Goal: Browse casually: Explore the website without a specific task or goal

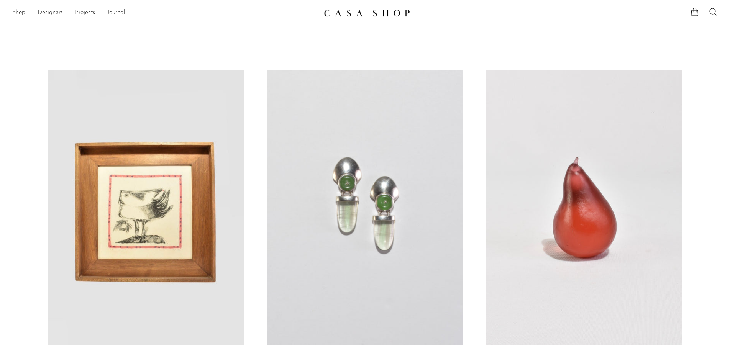
drag, startPoint x: 0, startPoint y: 0, endPoint x: 422, endPoint y: 133, distance: 442.5
click at [422, 133] on link at bounding box center [365, 208] width 196 height 274
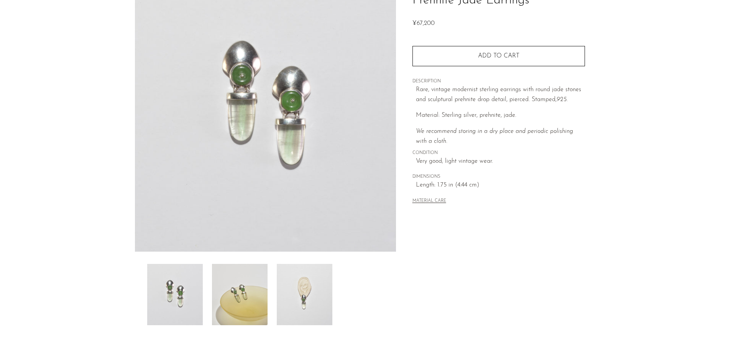
scroll to position [77, 0]
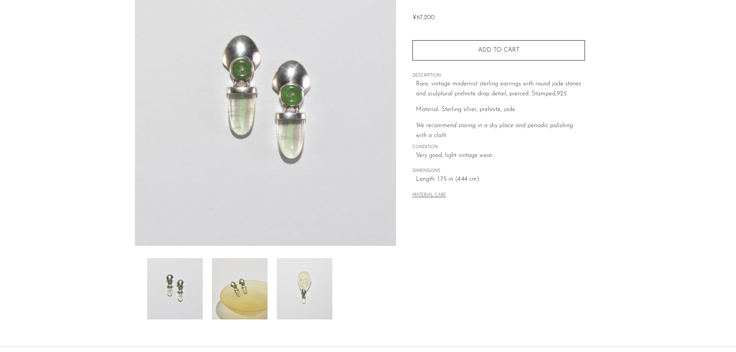
click at [243, 287] on img at bounding box center [240, 288] width 56 height 61
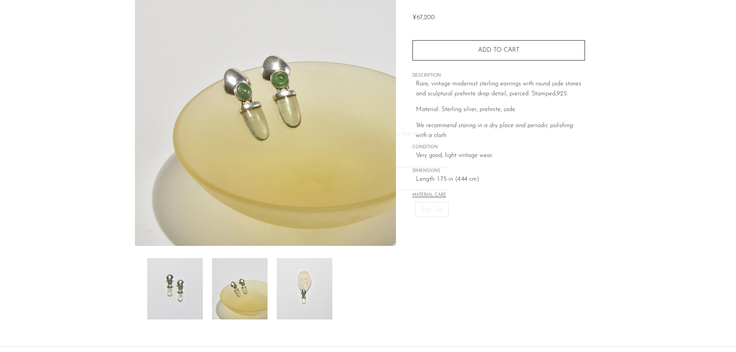
click at [290, 288] on body "Shop Featured New Arrivals Bestsellers" at bounding box center [368, 172] width 736 height 499
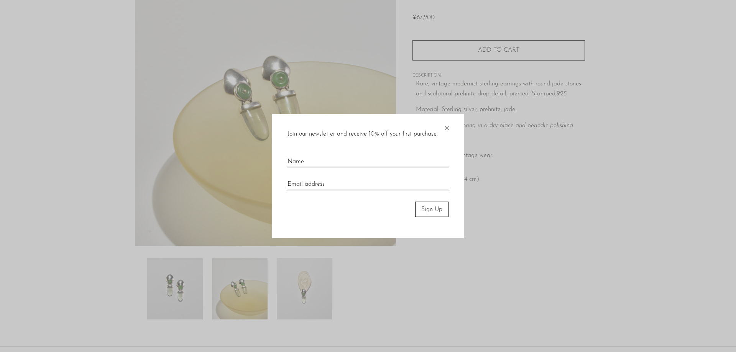
click at [448, 126] on span "×" at bounding box center [447, 126] width 8 height 25
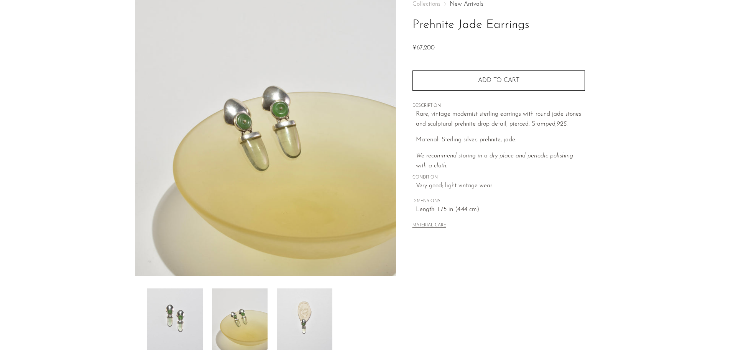
scroll to position [0, 0]
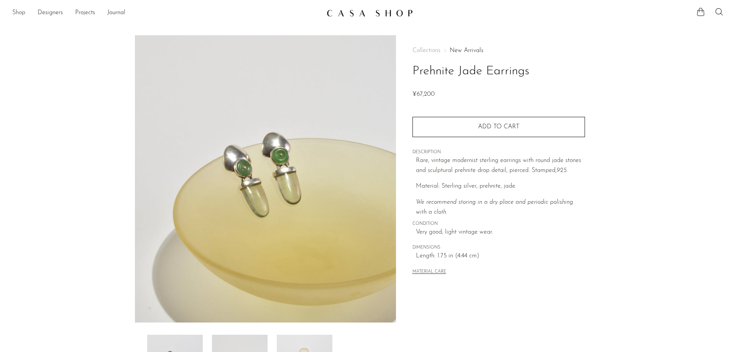
click at [23, 13] on link "Shop" at bounding box center [18, 13] width 13 height 10
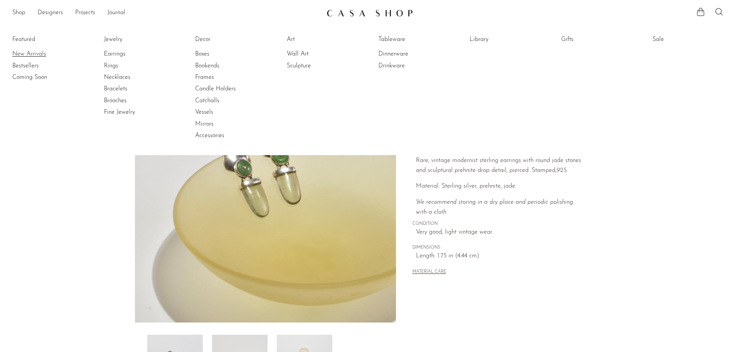
click at [41, 52] on link "New Arrivals" at bounding box center [40, 54] width 57 height 8
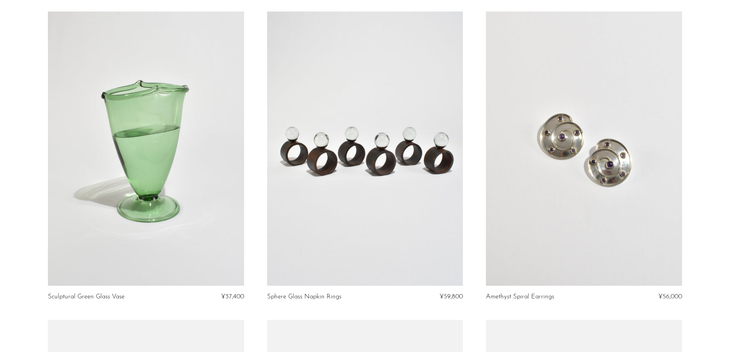
scroll to position [383, 0]
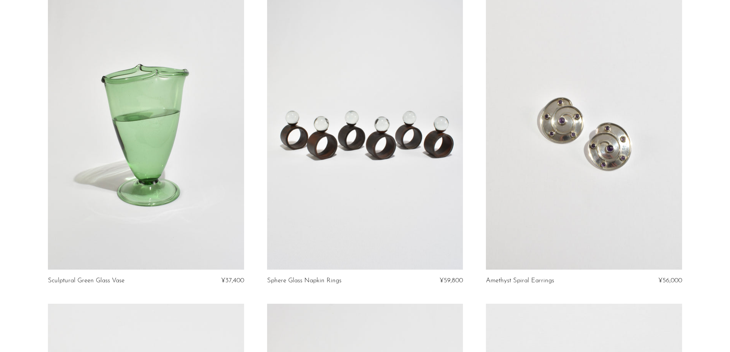
click at [378, 189] on link at bounding box center [365, 132] width 196 height 274
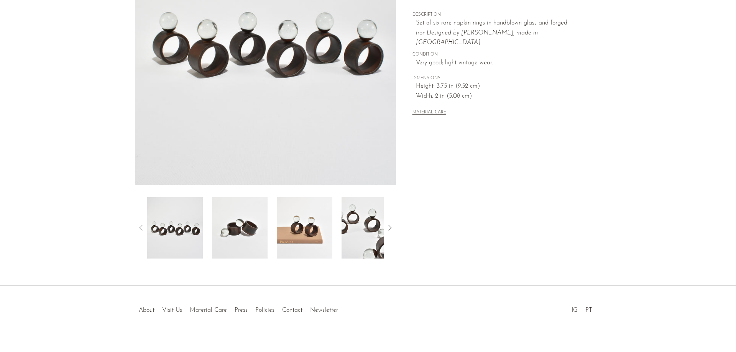
scroll to position [147, 0]
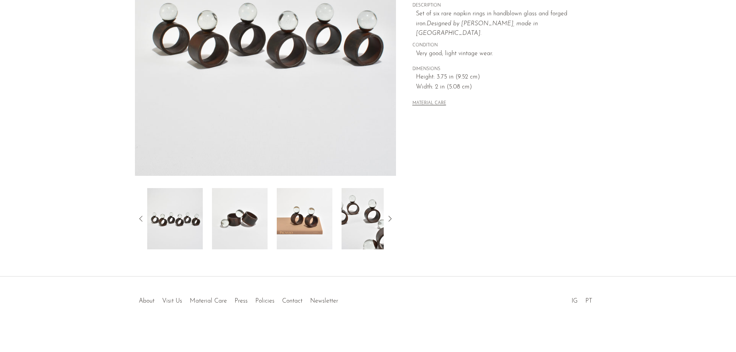
click at [248, 231] on img at bounding box center [240, 218] width 56 height 61
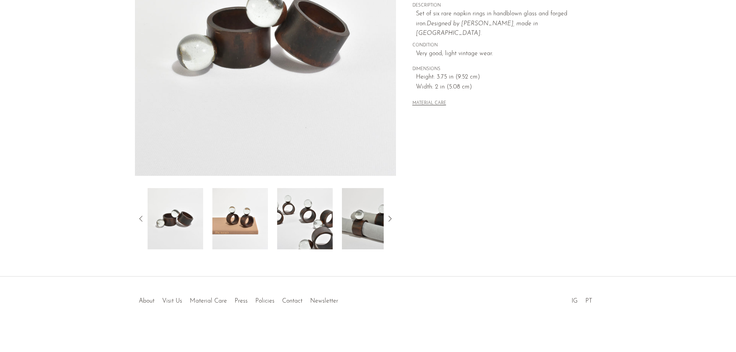
click at [270, 227] on div at bounding box center [265, 218] width 236 height 61
click at [308, 226] on img at bounding box center [305, 218] width 56 height 61
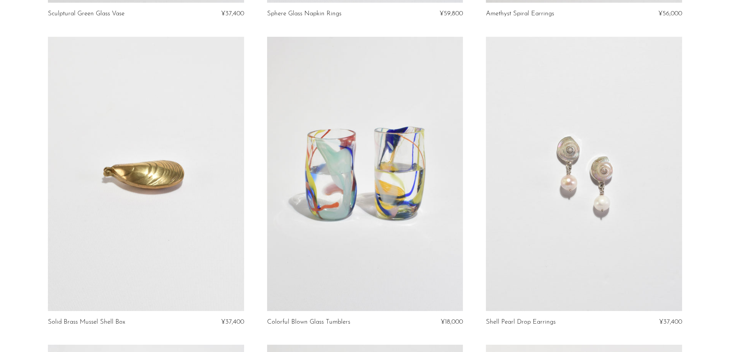
scroll to position [651, 0]
click at [174, 215] on link at bounding box center [146, 173] width 196 height 274
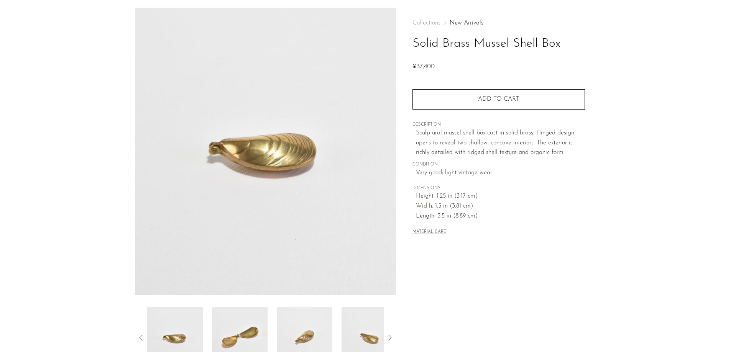
scroll to position [115, 0]
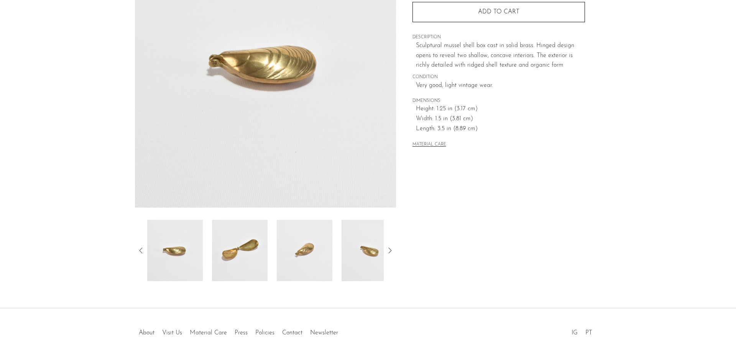
click at [241, 243] on img at bounding box center [240, 250] width 56 height 61
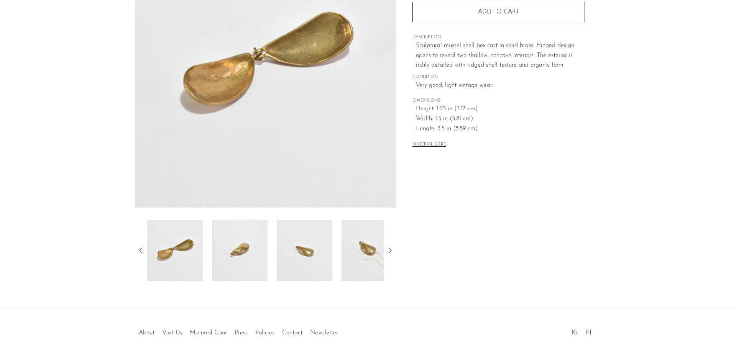
click at [241, 243] on img at bounding box center [240, 250] width 56 height 61
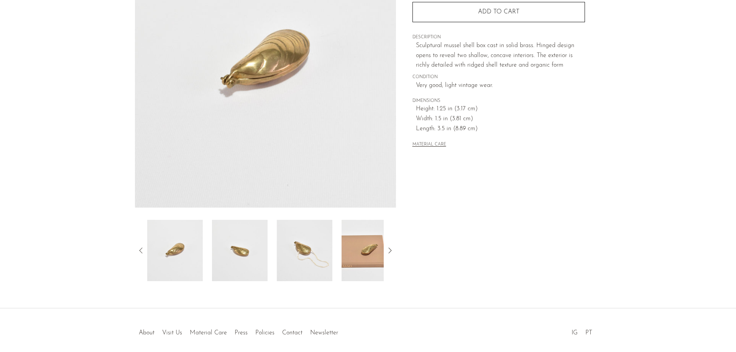
click at [269, 247] on div at bounding box center [265, 250] width 236 height 61
click at [389, 249] on icon at bounding box center [389, 250] width 9 height 9
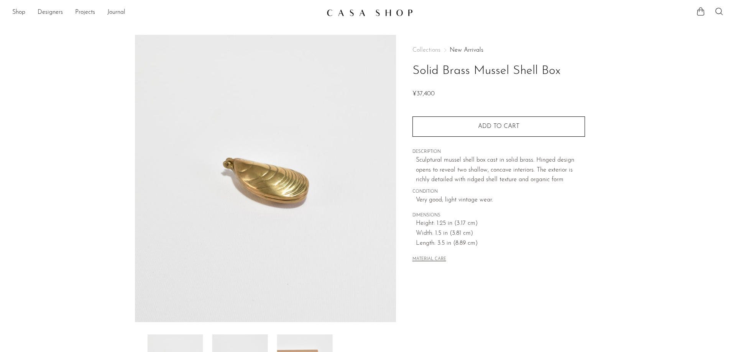
scroll to position [0, 0]
click at [15, 13] on link "Shop" at bounding box center [18, 13] width 13 height 10
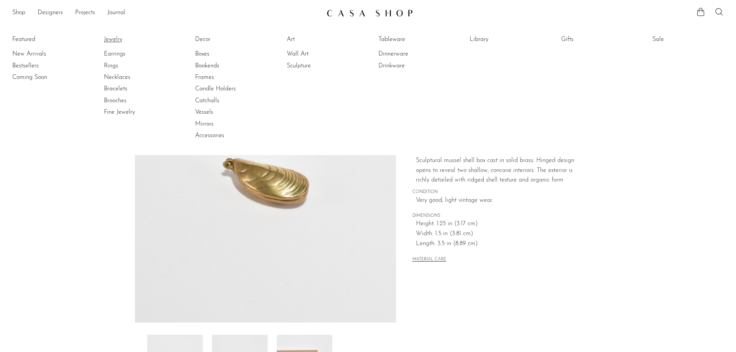
click at [114, 41] on link "Jewelry" at bounding box center [132, 39] width 57 height 8
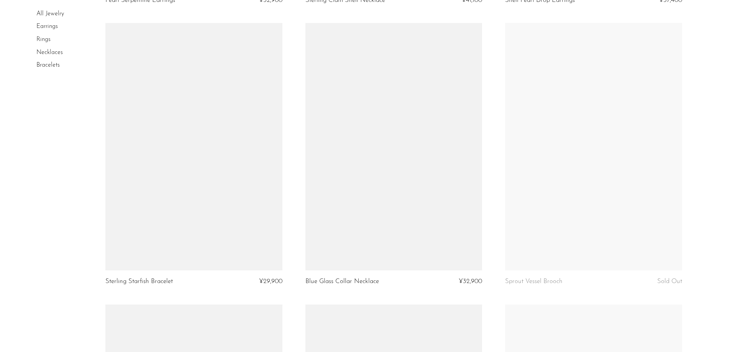
scroll to position [1456, 0]
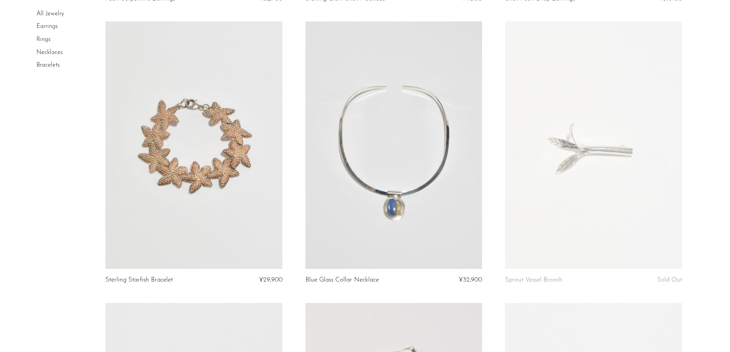
click at [241, 194] on link at bounding box center [193, 145] width 177 height 248
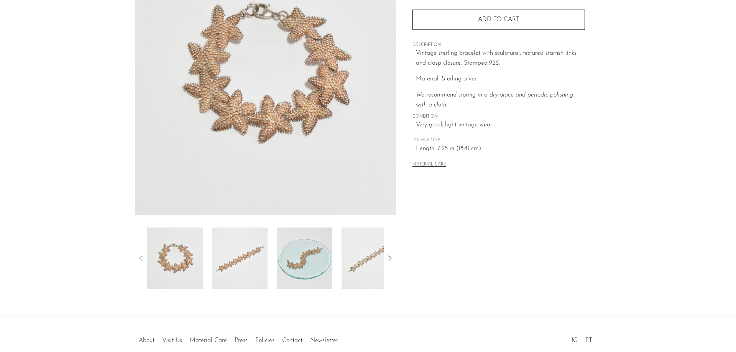
scroll to position [115, 0]
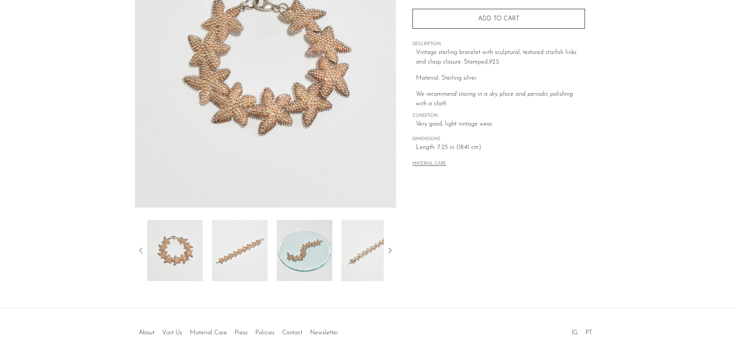
click at [253, 248] on img at bounding box center [240, 250] width 56 height 61
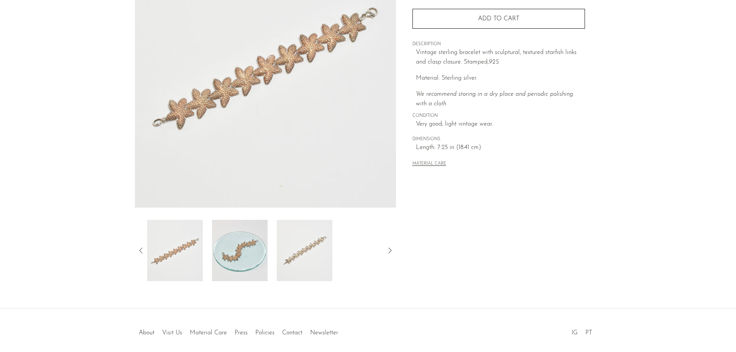
click at [313, 250] on img at bounding box center [305, 250] width 56 height 61
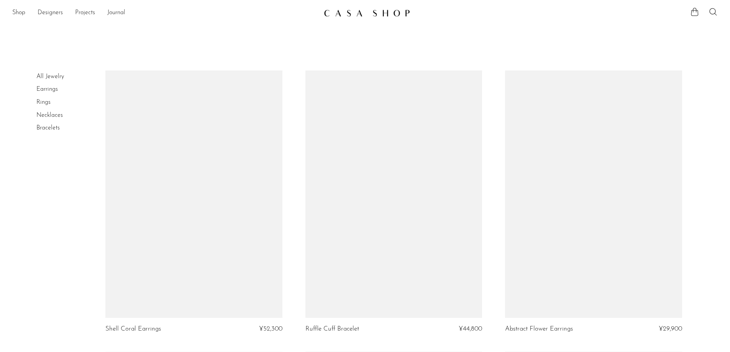
scroll to position [1456, 0]
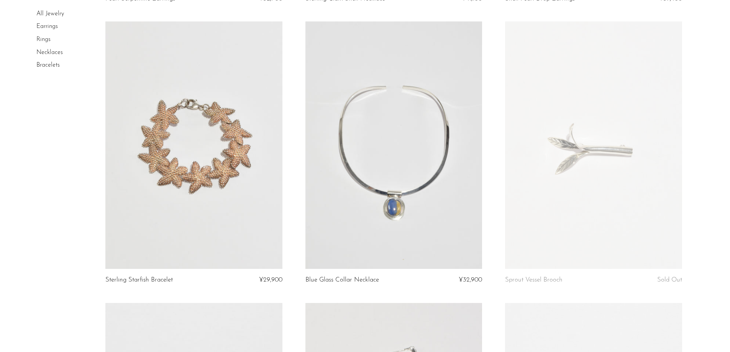
click at [387, 205] on link at bounding box center [393, 145] width 177 height 248
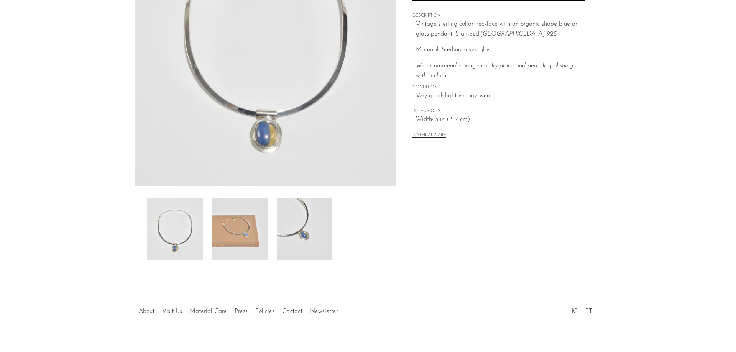
scroll to position [147, 0]
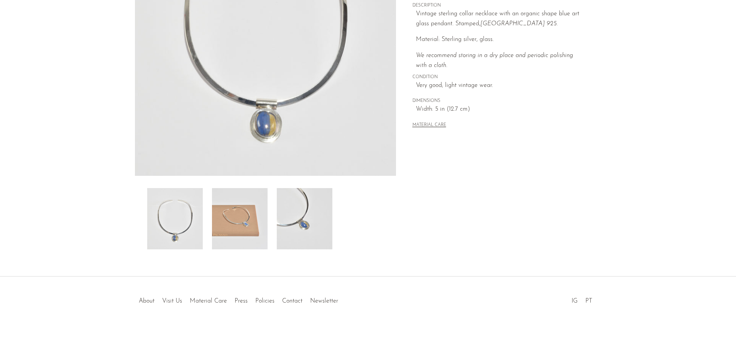
click at [249, 204] on img at bounding box center [240, 218] width 56 height 61
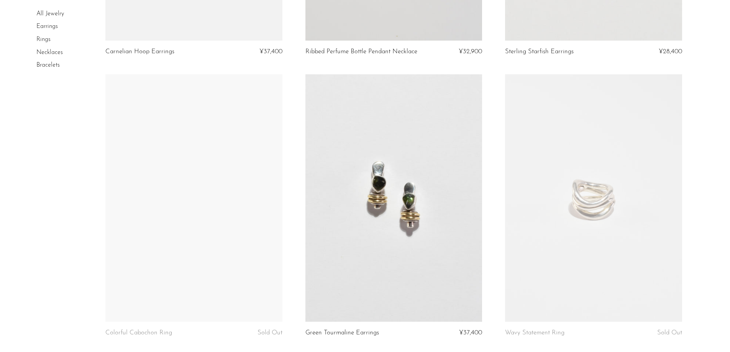
scroll to position [2567, 0]
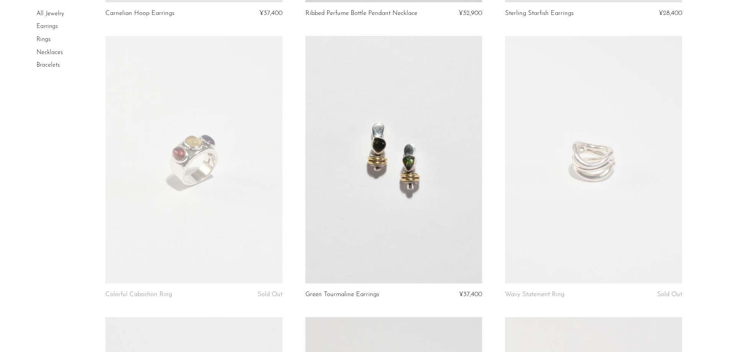
click at [455, 219] on link at bounding box center [393, 160] width 177 height 248
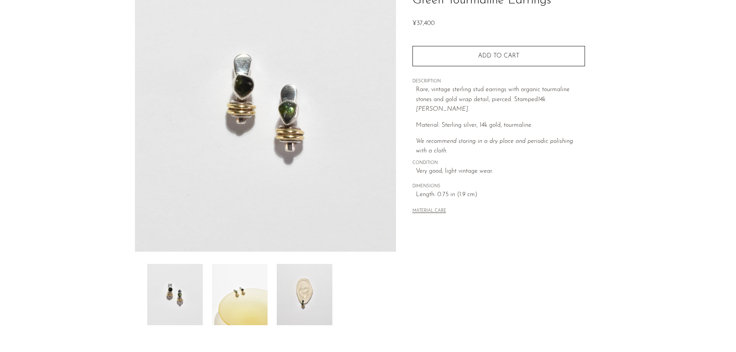
scroll to position [77, 0]
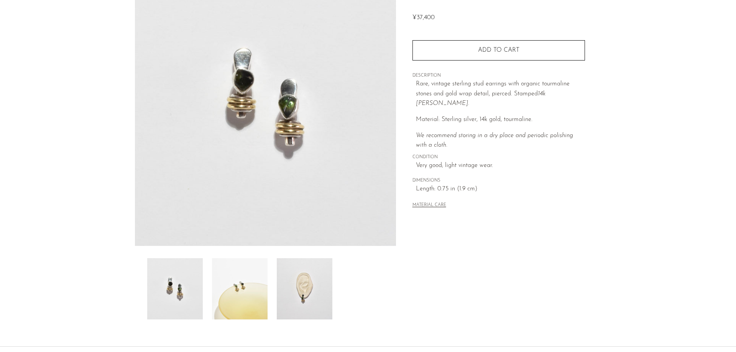
click at [227, 284] on img at bounding box center [240, 288] width 56 height 61
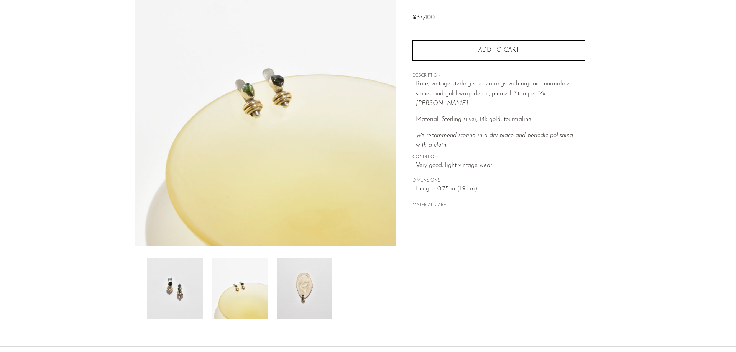
click at [296, 287] on img at bounding box center [305, 288] width 56 height 61
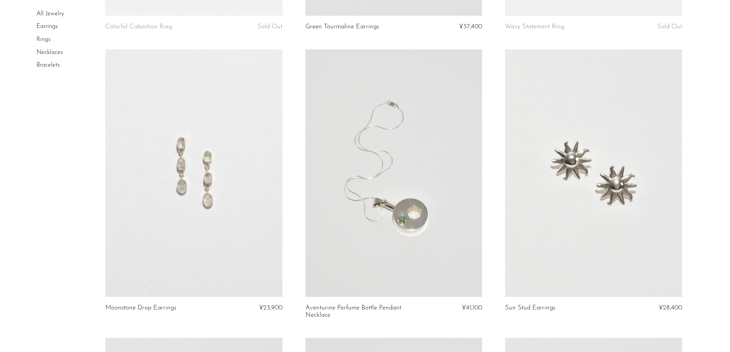
scroll to position [2836, 0]
click at [441, 251] on link at bounding box center [393, 173] width 177 height 248
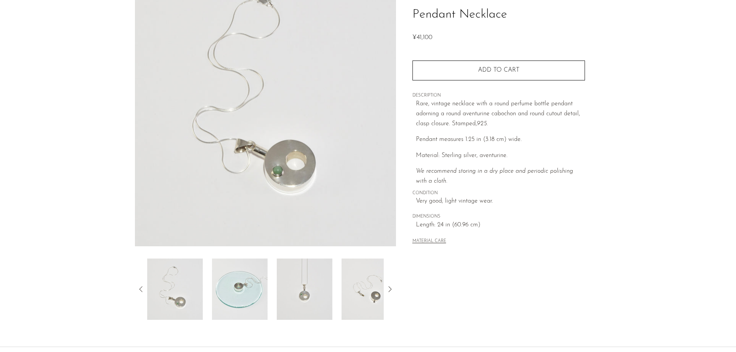
scroll to position [77, 0]
click at [255, 287] on img at bounding box center [240, 288] width 56 height 61
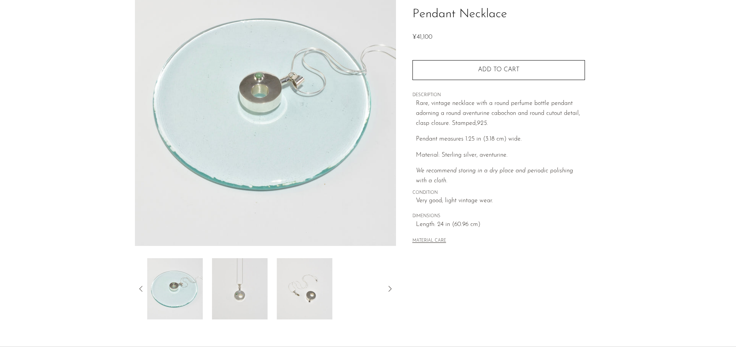
click at [263, 281] on img at bounding box center [240, 288] width 56 height 61
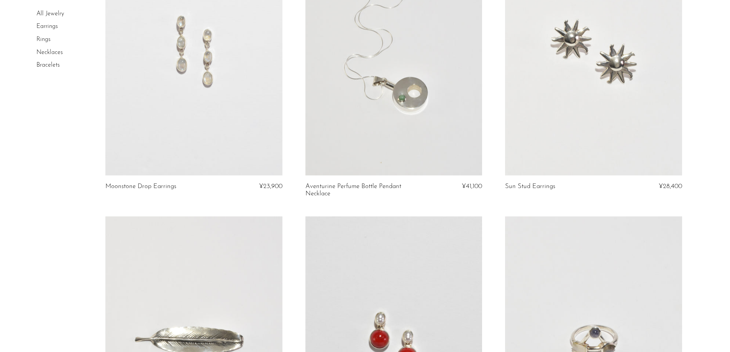
scroll to position [2989, 0]
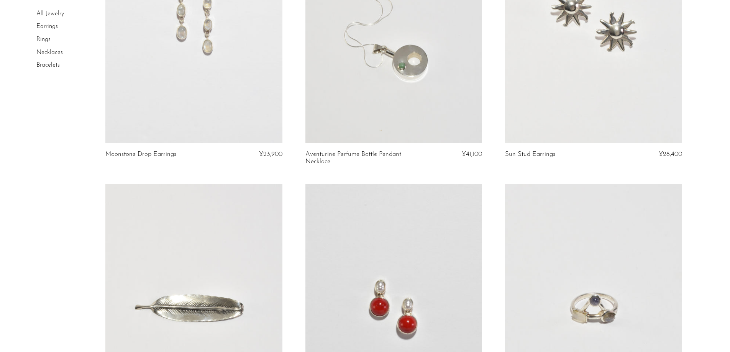
click at [623, 115] on link at bounding box center [593, 20] width 177 height 248
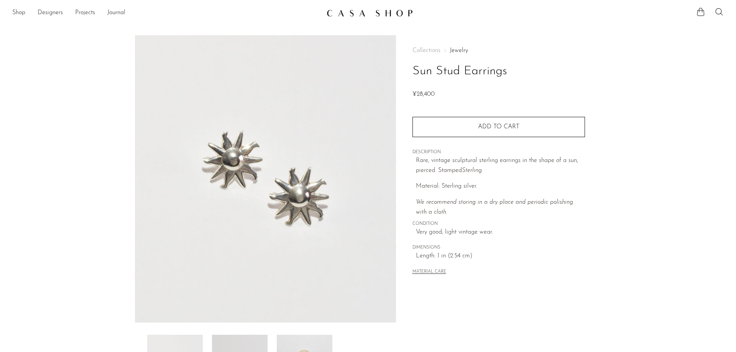
scroll to position [38, 0]
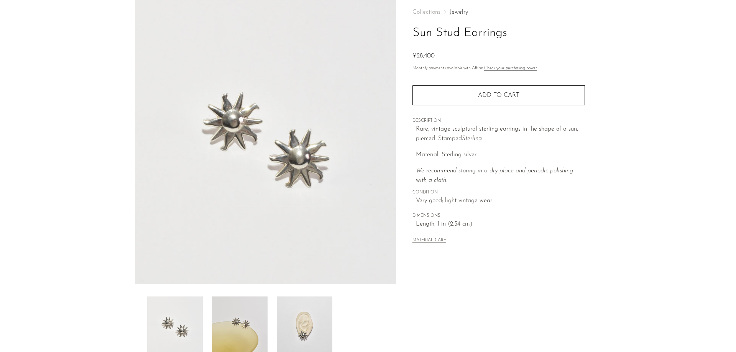
click at [290, 322] on img at bounding box center [305, 327] width 56 height 61
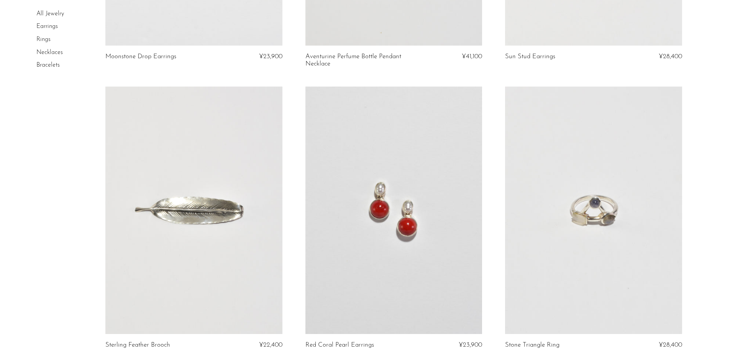
scroll to position [3104, 0]
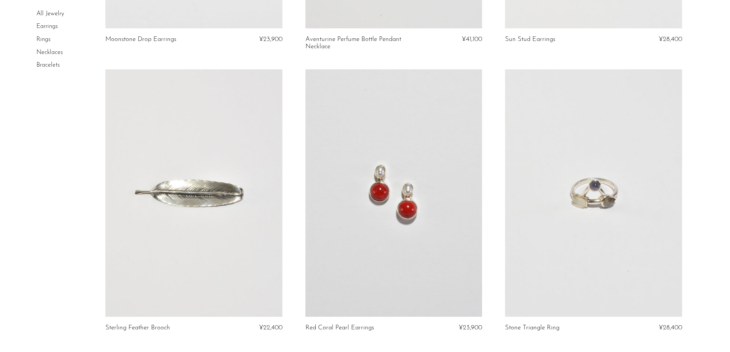
click at [238, 290] on link at bounding box center [193, 193] width 177 height 248
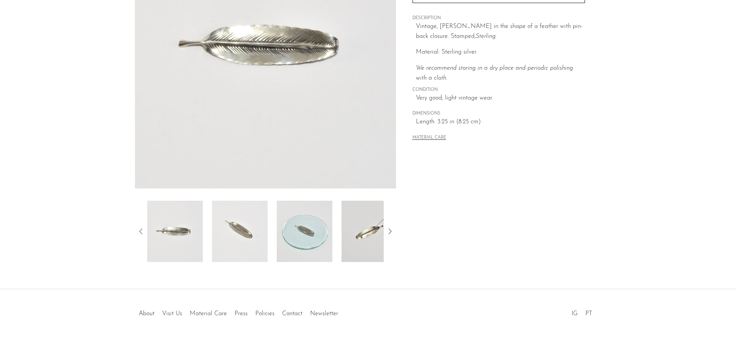
scroll to position [147, 0]
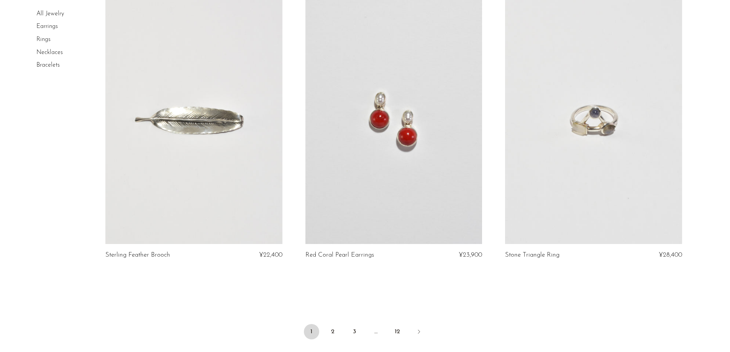
scroll to position [3181, 0]
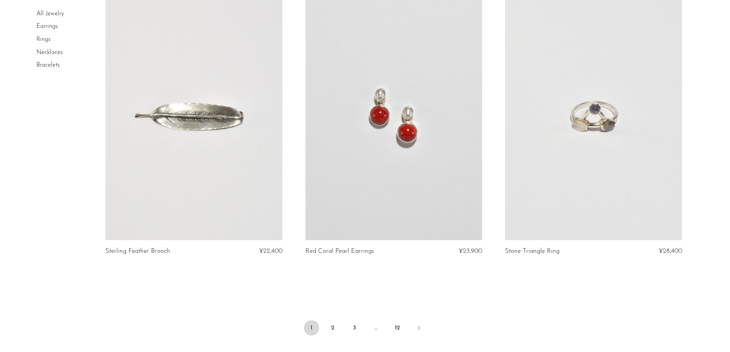
click at [396, 218] on link at bounding box center [393, 117] width 177 height 248
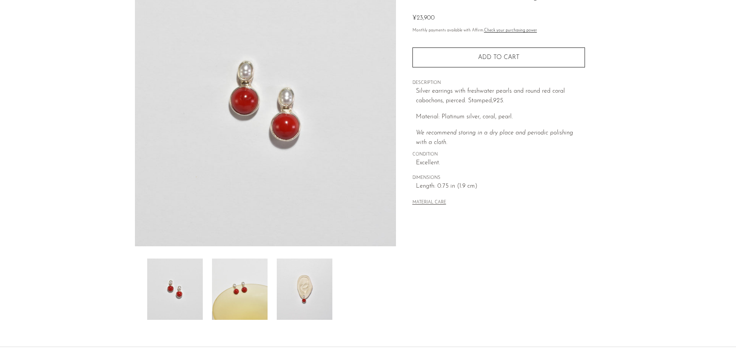
scroll to position [77, 0]
click at [304, 311] on img at bounding box center [305, 288] width 56 height 61
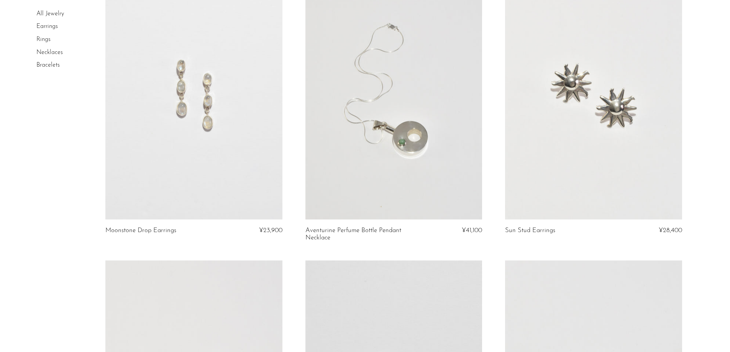
scroll to position [2912, 0]
click at [39, 64] on link "Bracelets" at bounding box center [47, 65] width 23 height 6
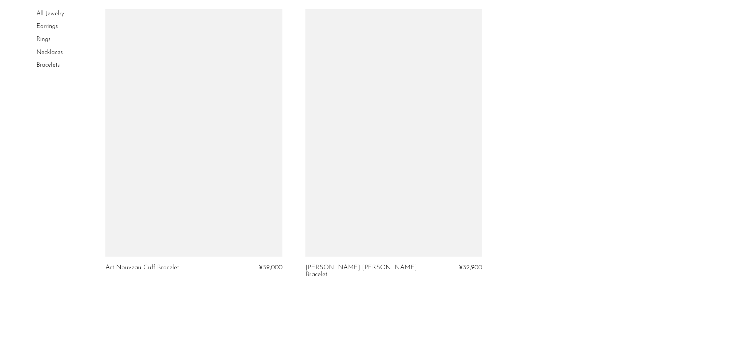
scroll to position [1188, 0]
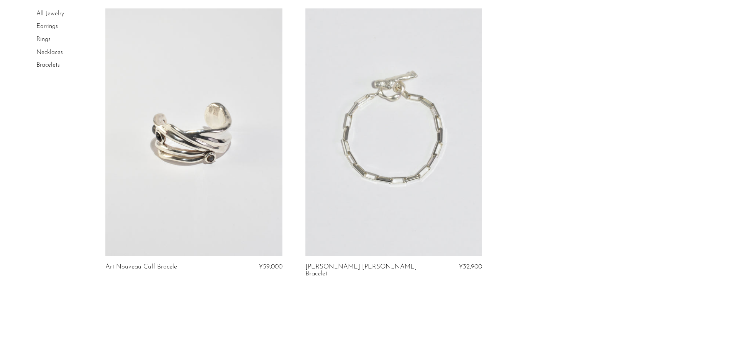
click at [57, 53] on link "Necklaces" at bounding box center [49, 52] width 26 height 6
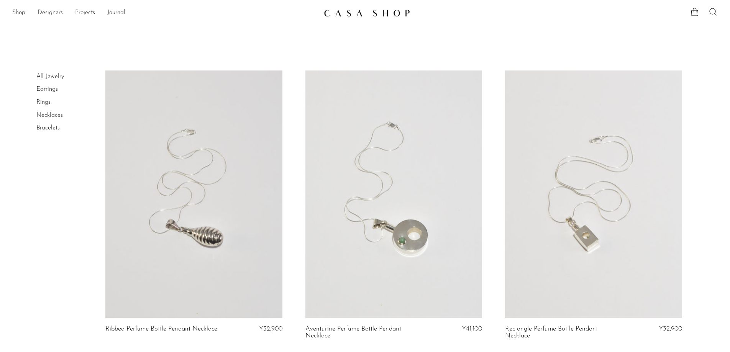
click at [44, 100] on link "Rings" at bounding box center [43, 102] width 14 height 6
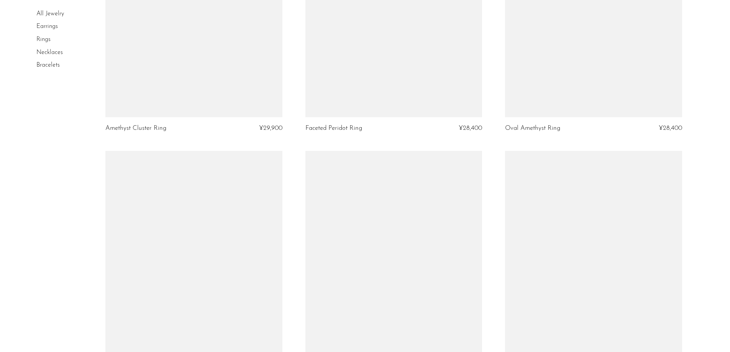
scroll to position [2567, 0]
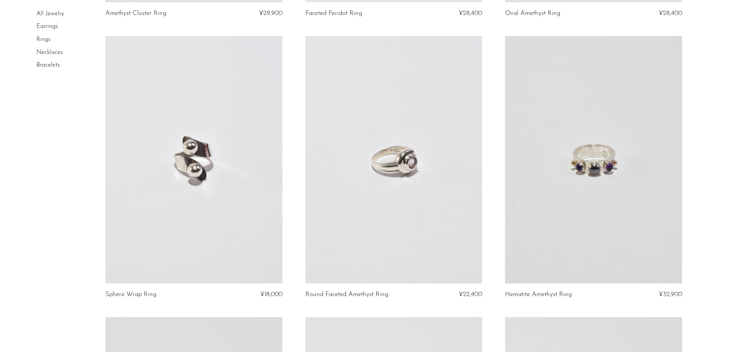
click at [242, 239] on link at bounding box center [193, 160] width 177 height 248
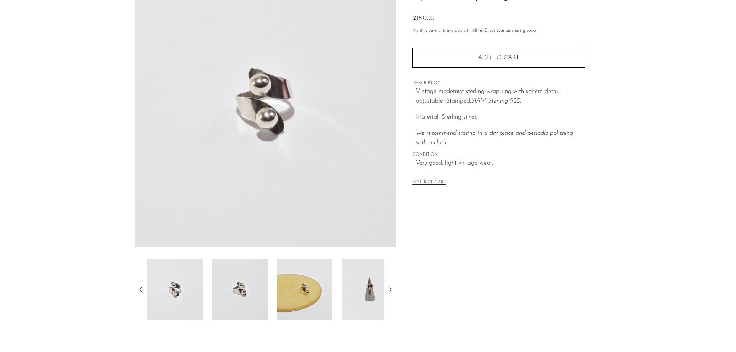
scroll to position [77, 0]
click at [354, 292] on img at bounding box center [369, 288] width 56 height 61
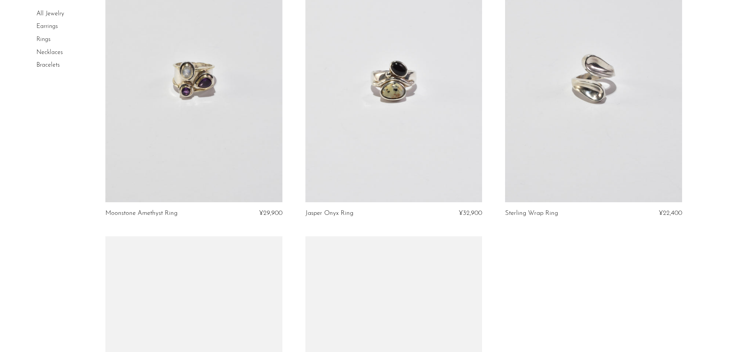
scroll to position [3027, 0]
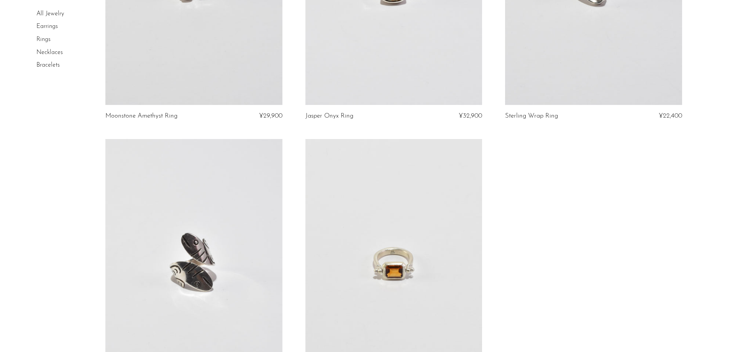
click at [48, 25] on link "Earrings" at bounding box center [46, 27] width 21 height 6
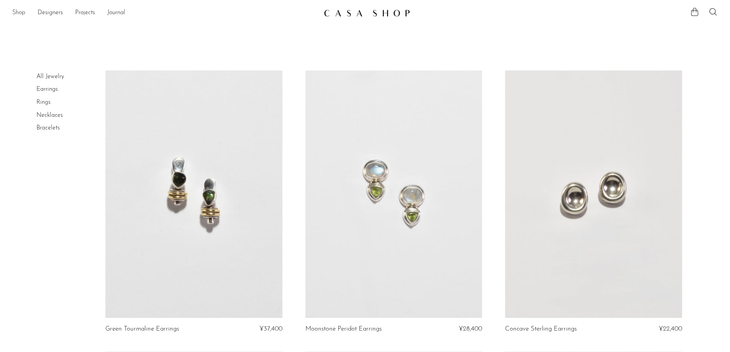
click at [18, 11] on link "Shop" at bounding box center [18, 13] width 13 height 10
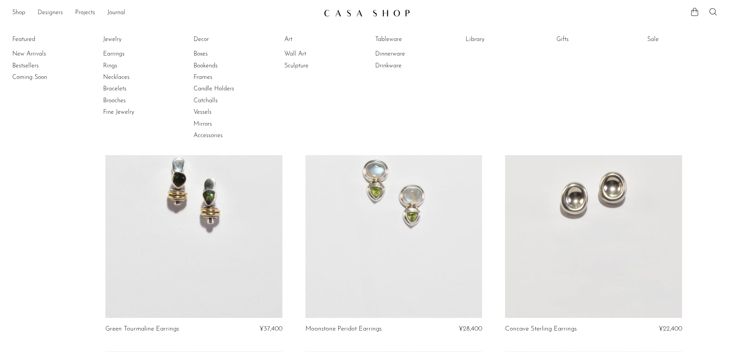
click at [57, 14] on link "Designers" at bounding box center [50, 13] width 25 height 10
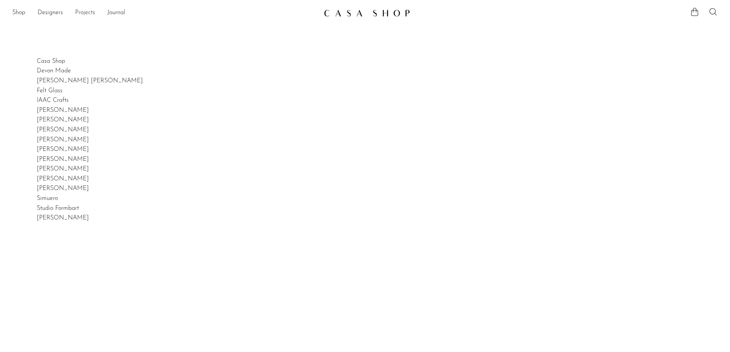
click at [77, 10] on link "Projects" at bounding box center [85, 13] width 20 height 10
click at [119, 12] on link "Journal" at bounding box center [116, 13] width 18 height 10
